Goal: Feedback & Contribution: Contribute content

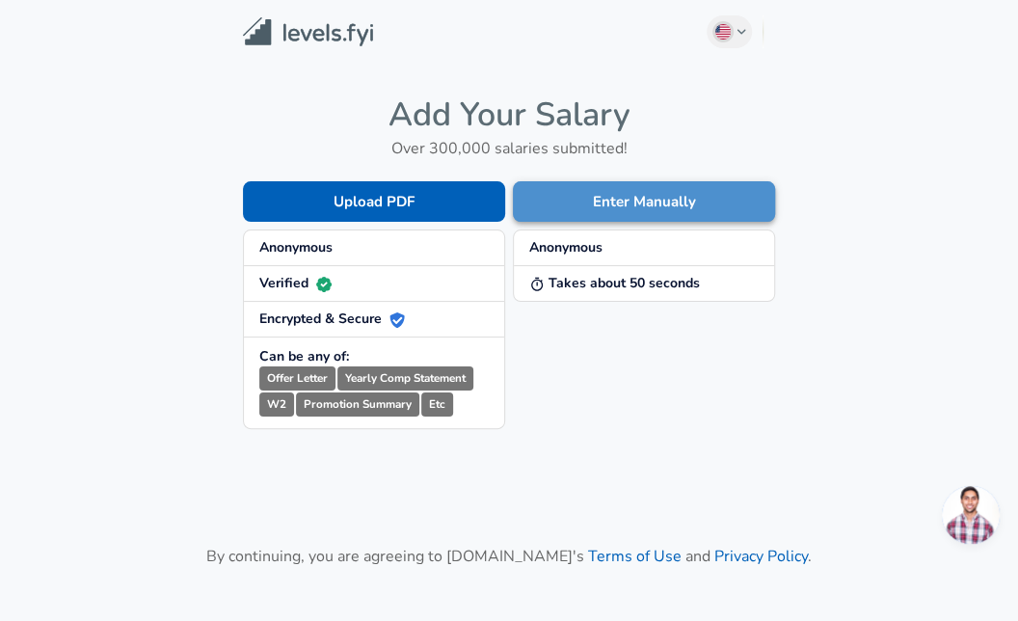
click at [584, 199] on button "Enter Manually" at bounding box center [644, 201] width 262 height 40
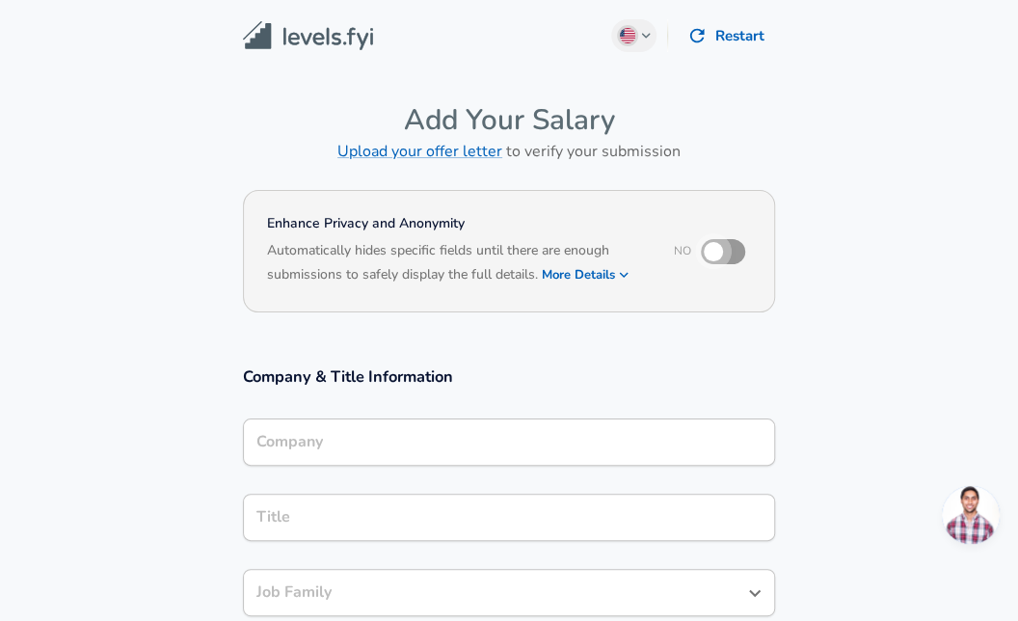
click at [726, 250] on input "checkbox" at bounding box center [713, 251] width 110 height 37
checkbox input "true"
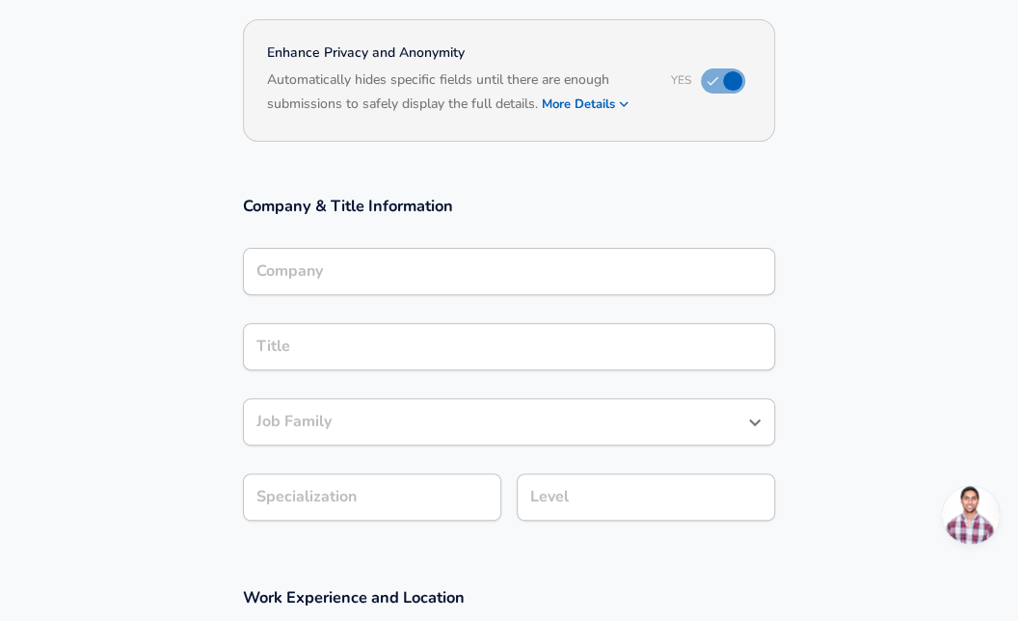
click at [386, 290] on div "Company" at bounding box center [509, 271] width 532 height 47
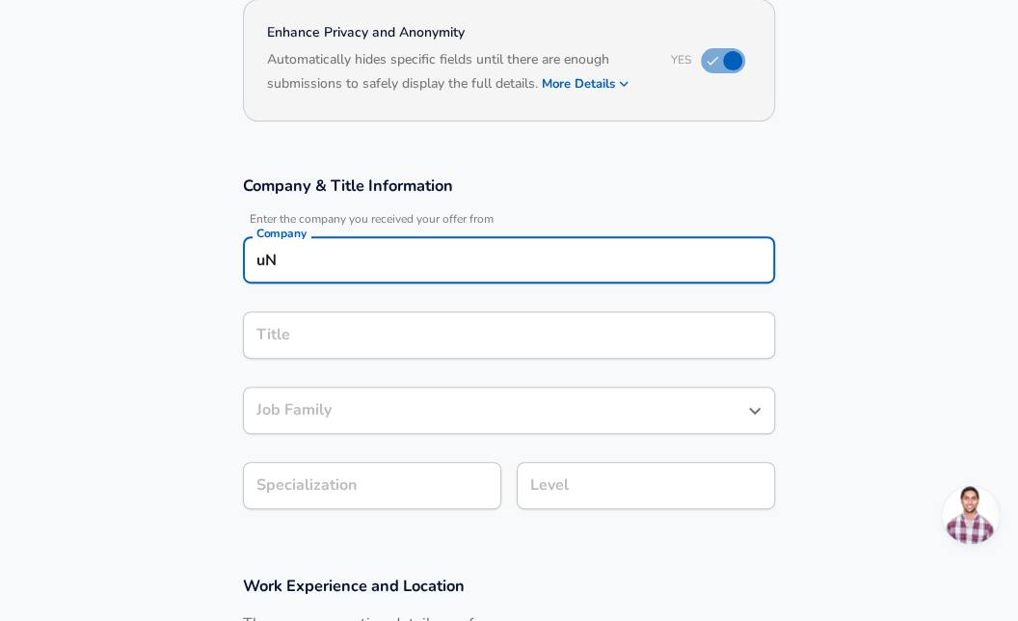
type input "u"
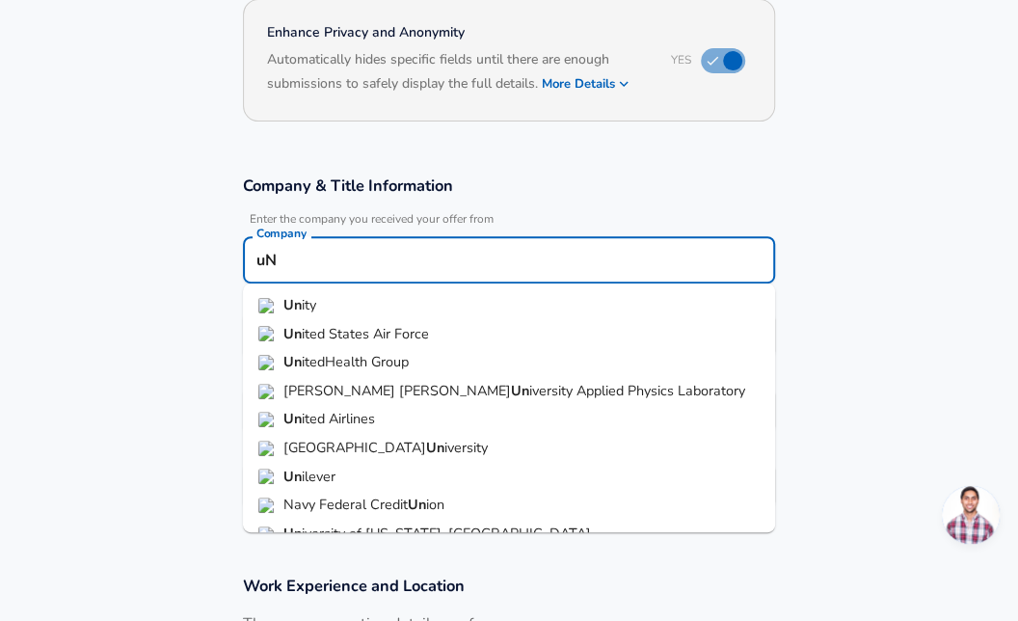
type input "u"
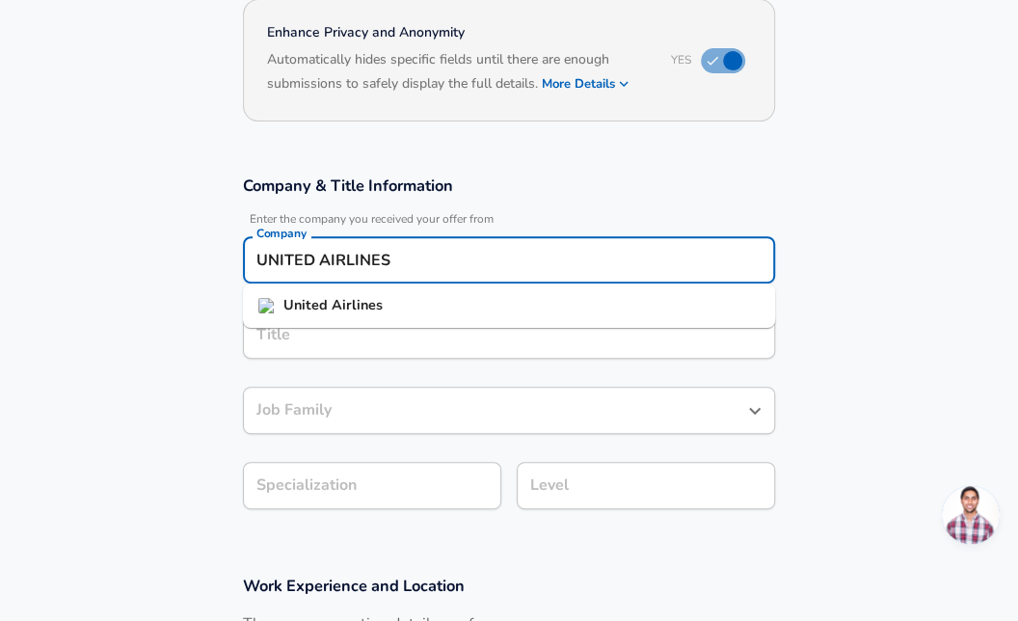
click at [382, 302] on li "United Airlines" at bounding box center [509, 305] width 532 height 29
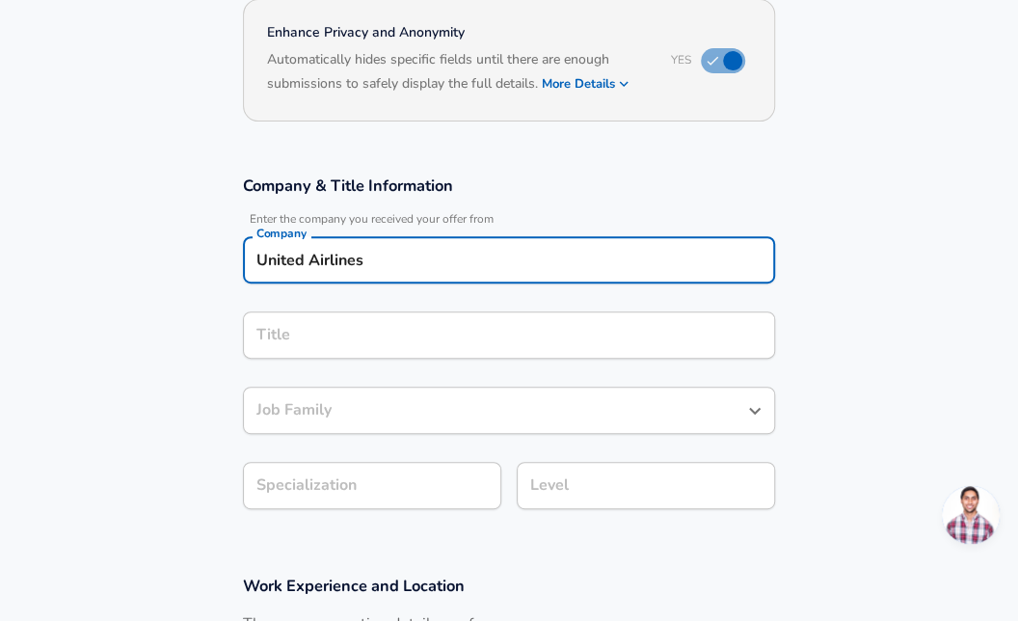
type input "United Airlines"
click at [320, 341] on input "Title" at bounding box center [509, 335] width 515 height 30
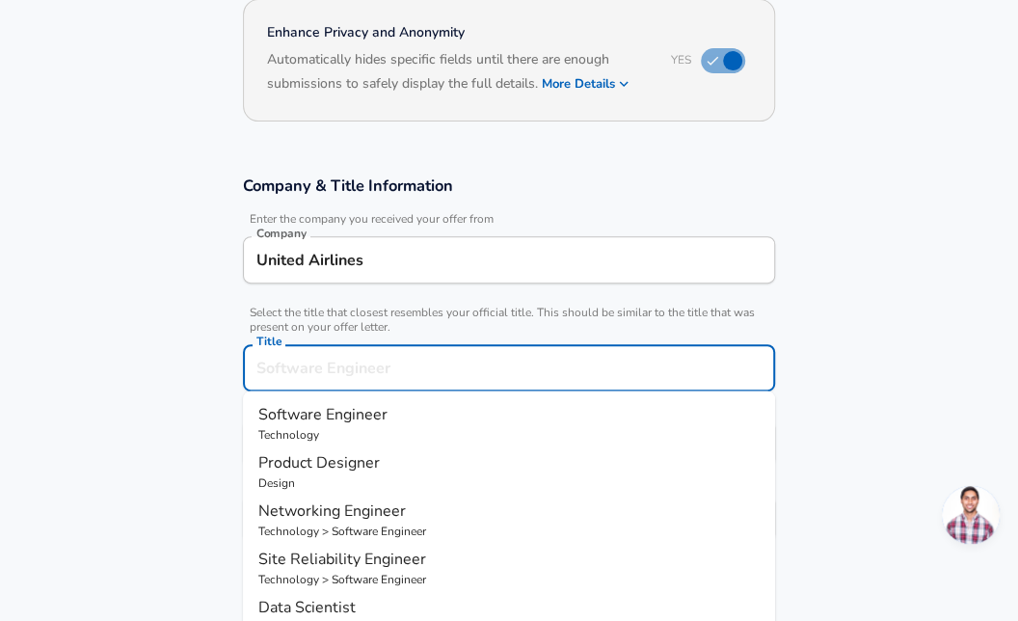
scroll to position [229, 0]
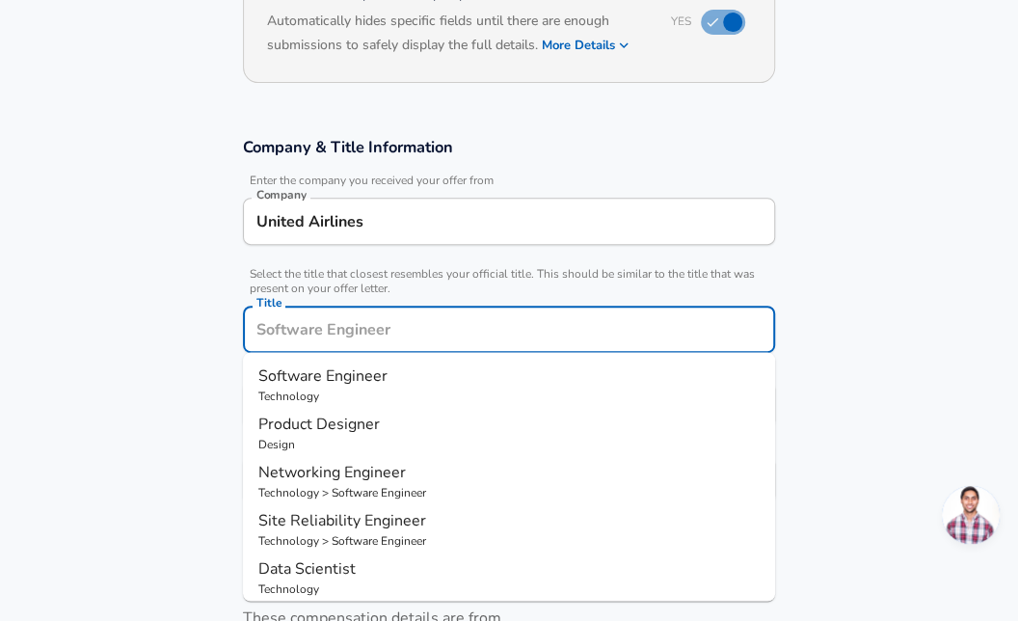
type input "m"
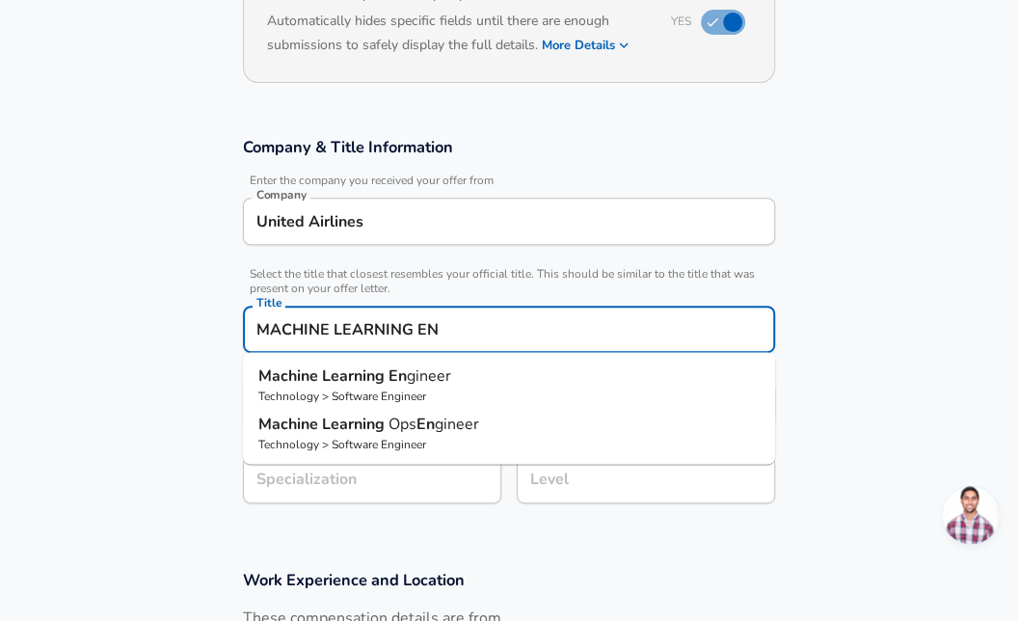
click at [370, 399] on p "Technology > Software Engineer" at bounding box center [508, 395] width 501 height 17
type input "Machine Learning Engineer"
type input "ML / AI"
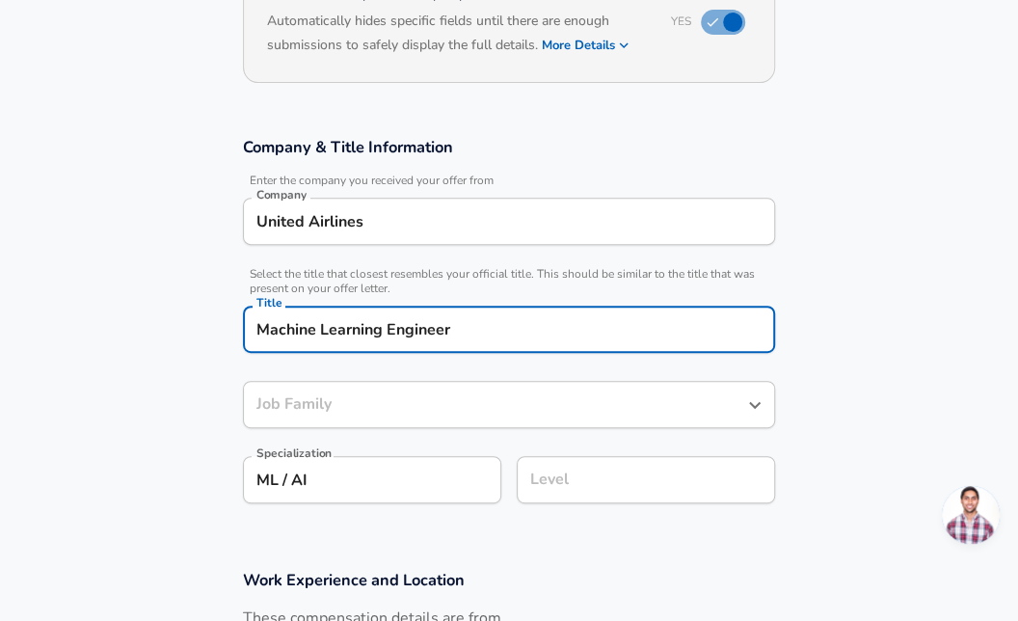
type input "Software Engineer"
click at [605, 497] on div "Level" at bounding box center [646, 479] width 258 height 47
type input "Machine Learning Engineer"
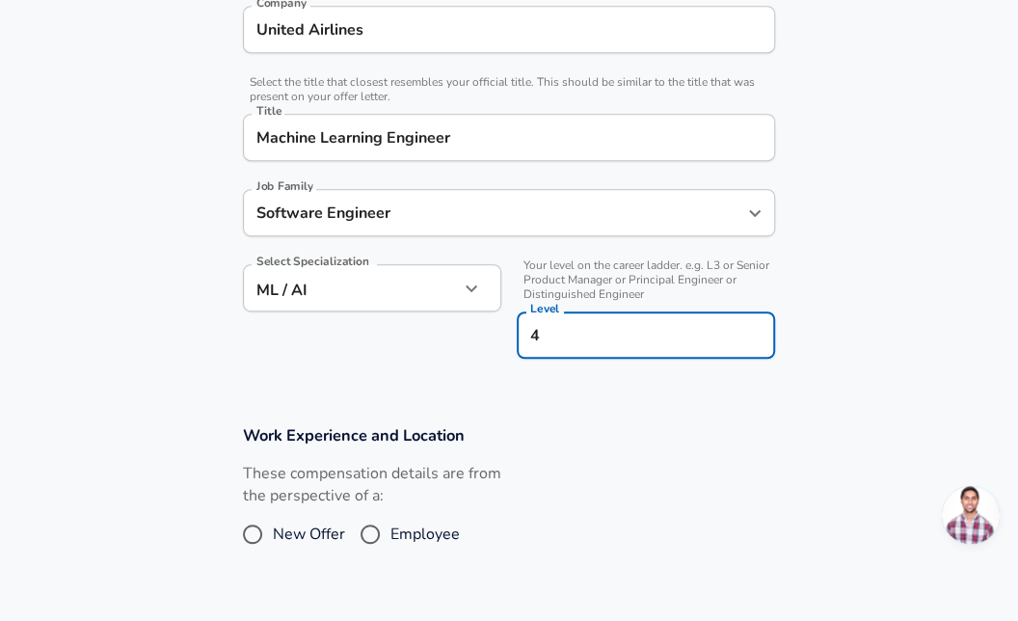
type input "4"
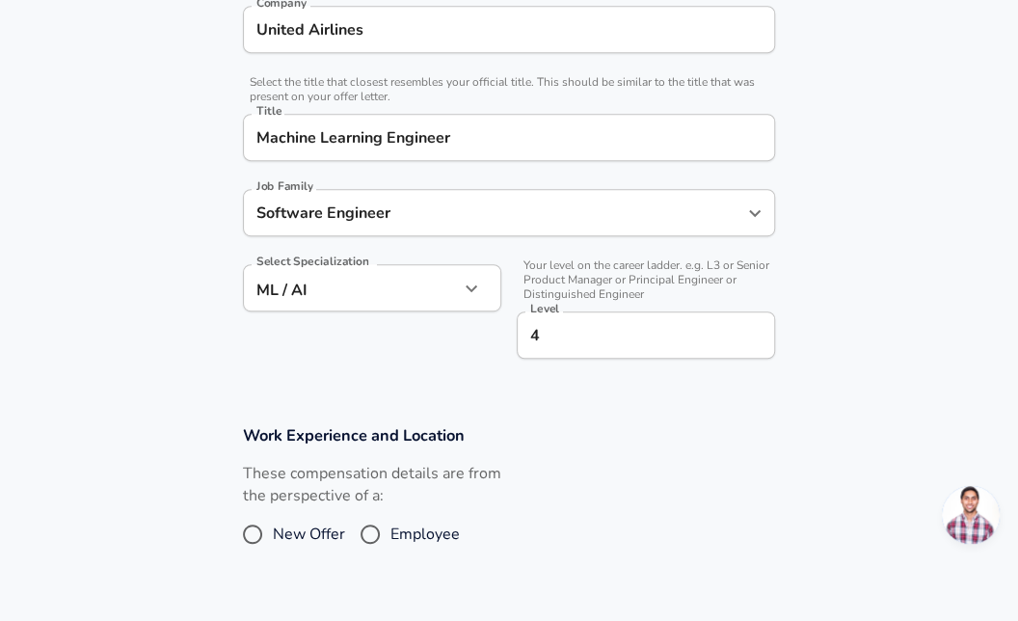
click at [605, 497] on div "These compensation details are from the perspective of a: New Offer Employee" at bounding box center [501, 514] width 548 height 102
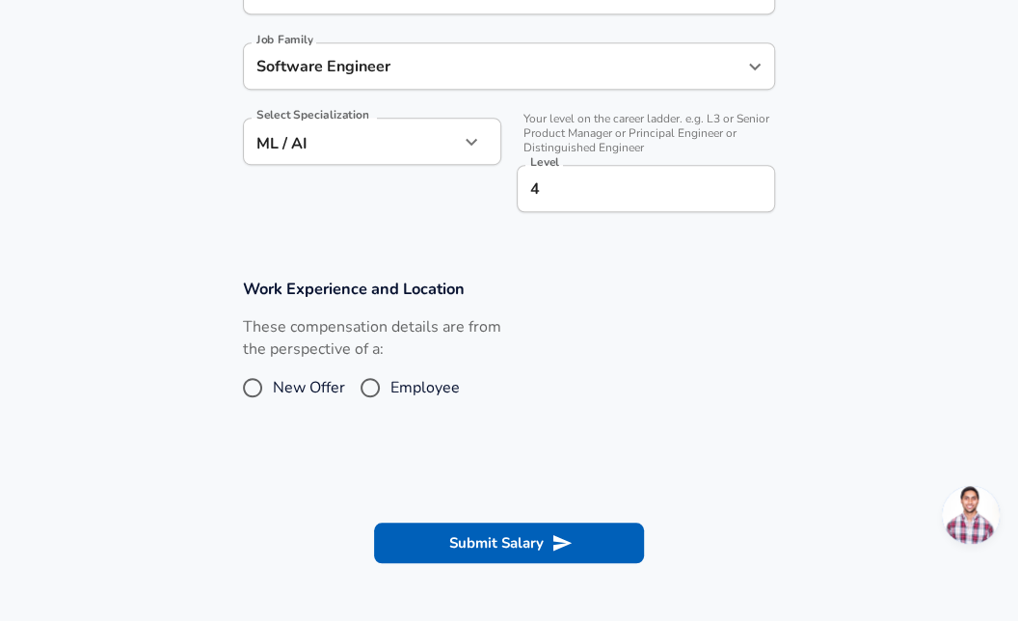
scroll to position [571, 0]
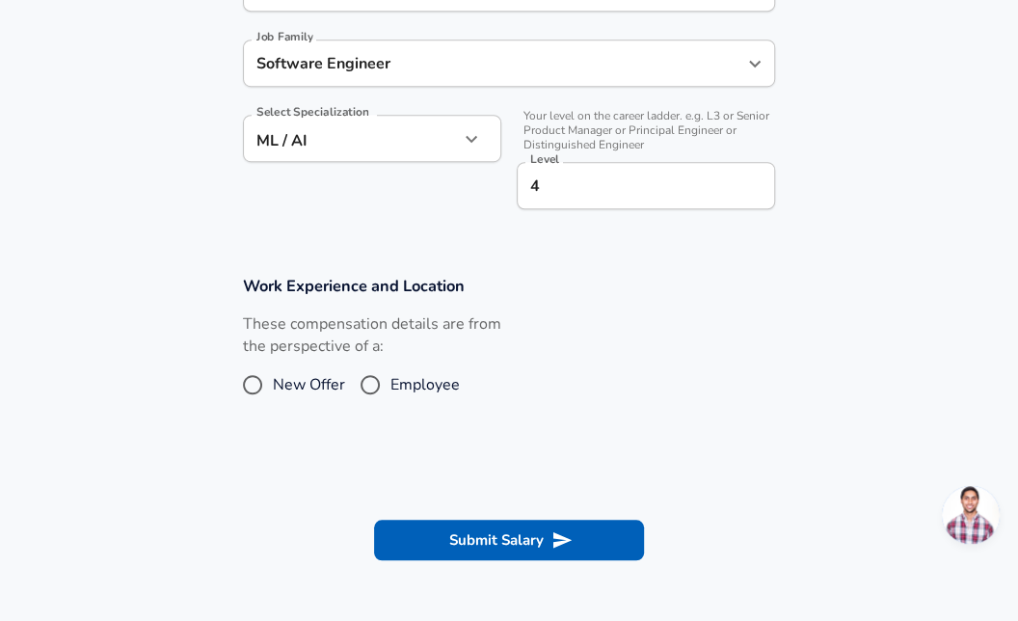
click at [300, 387] on span "New Offer" at bounding box center [309, 384] width 72 height 23
click at [273, 387] on input "New Offer" at bounding box center [252, 384] width 40 height 31
radio input "true"
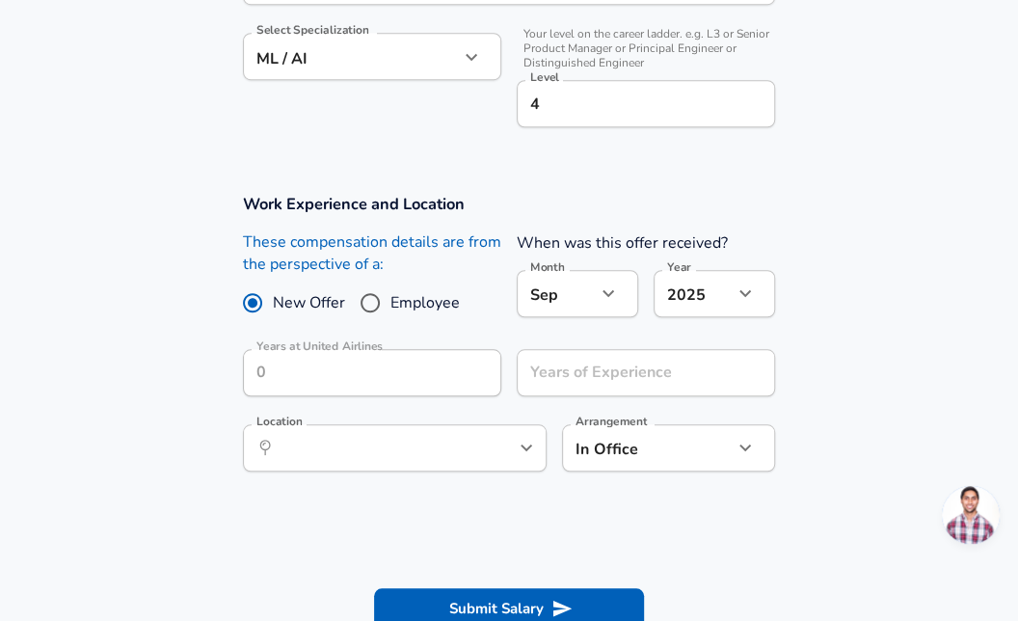
scroll to position [672, 0]
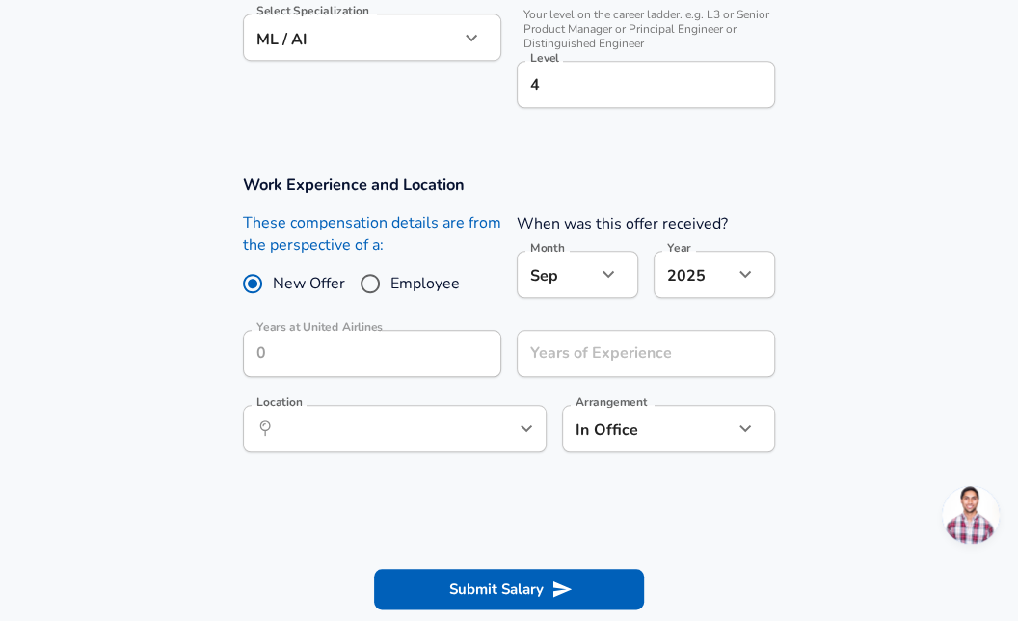
click at [415, 291] on span "Employee" at bounding box center [424, 283] width 69 height 23
click at [390, 291] on input "Employee" at bounding box center [370, 283] width 40 height 31
radio input "true"
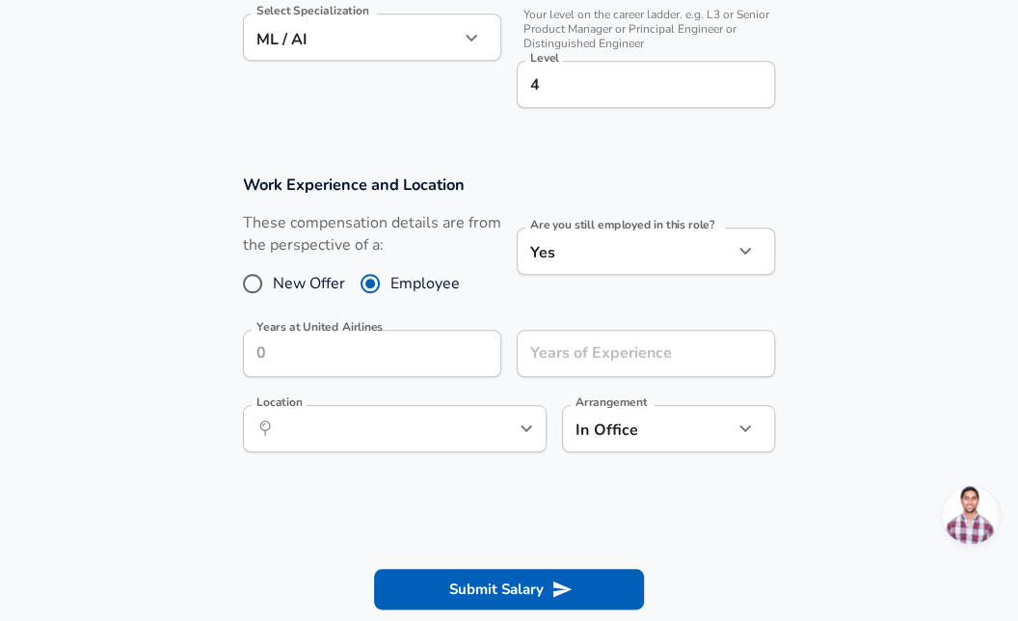
click at [304, 282] on span "New Offer" at bounding box center [309, 283] width 72 height 23
click at [273, 282] on input "New Offer" at bounding box center [252, 283] width 40 height 31
radio input "true"
radio input "false"
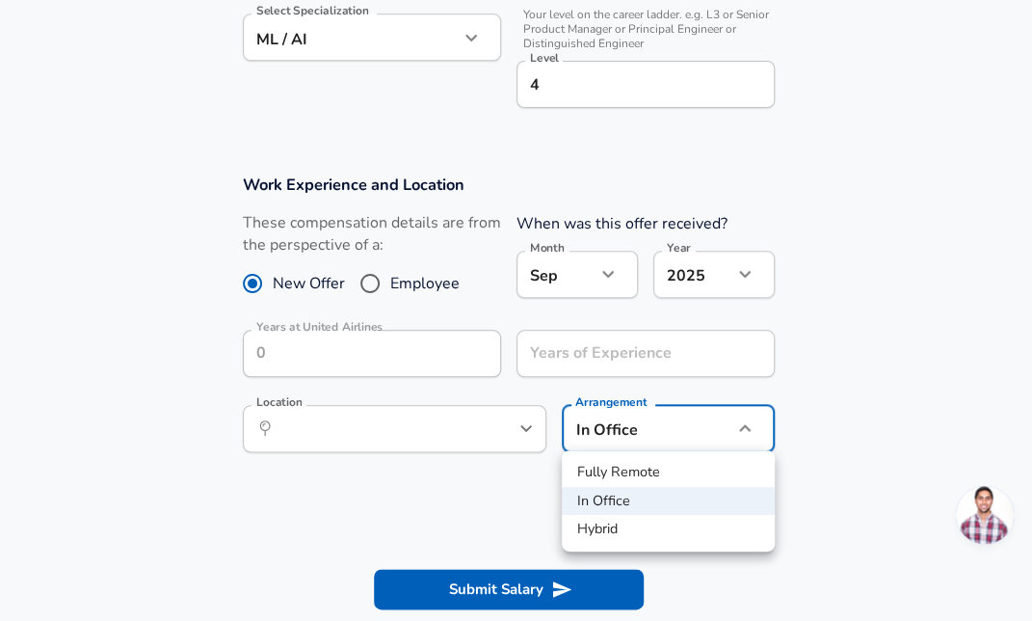
click at [658, 527] on li "Hybrid" at bounding box center [668, 529] width 213 height 29
type input "hybrid"
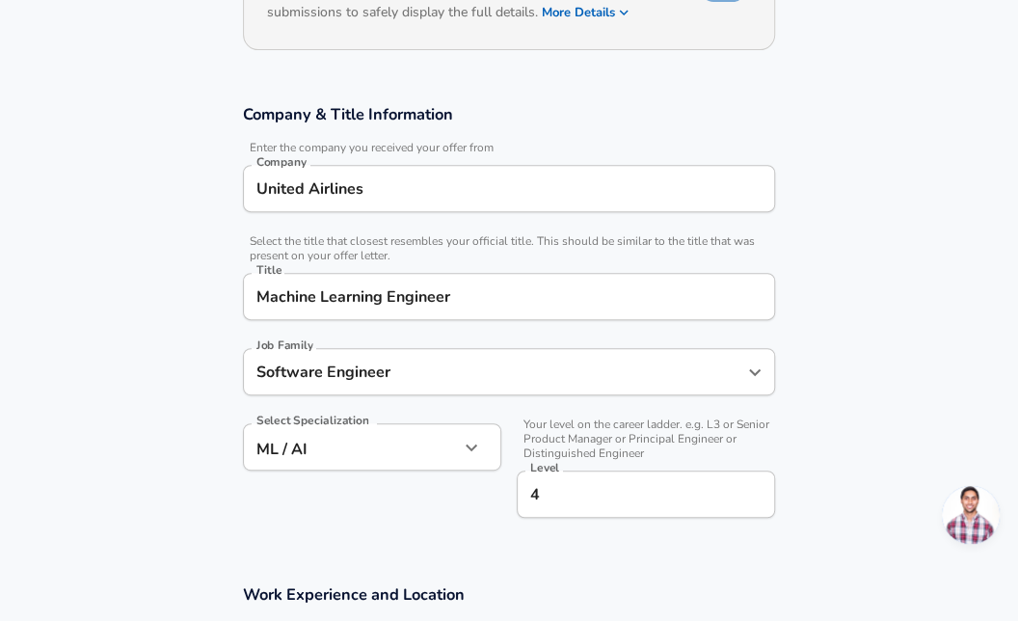
scroll to position [256, 0]
